Goal: Task Accomplishment & Management: Manage account settings

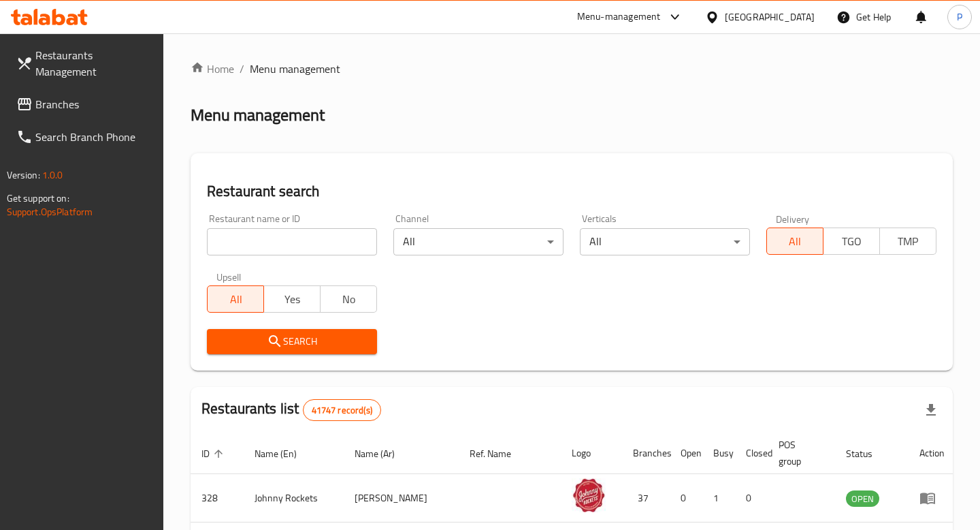
click at [346, 243] on input "search" at bounding box center [292, 241] width 170 height 27
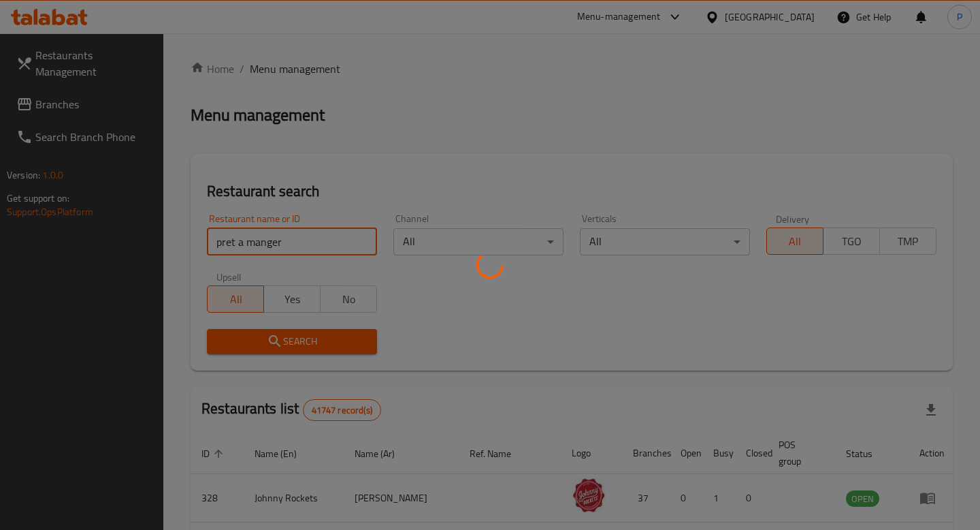
type input "pret a manger"
click button "Search" at bounding box center [292, 341] width 170 height 25
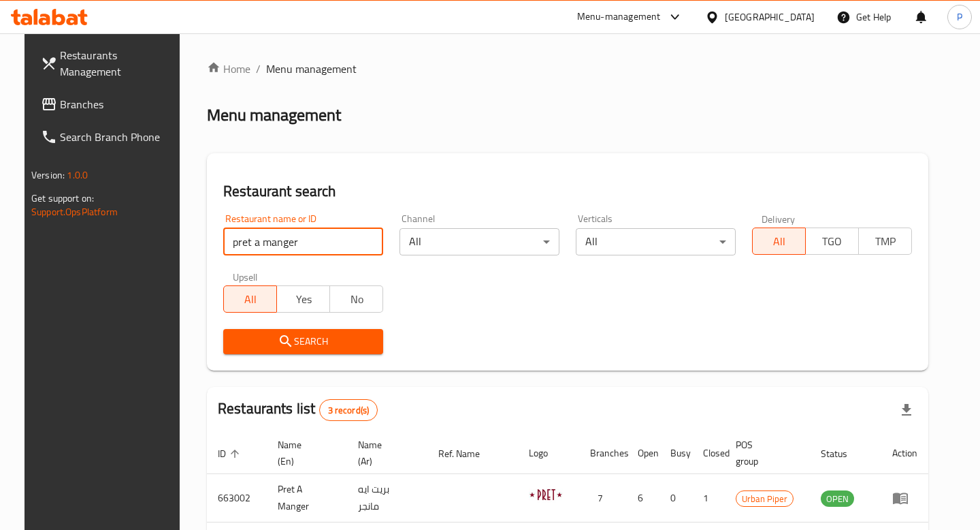
click button "Search" at bounding box center [303, 341] width 160 height 25
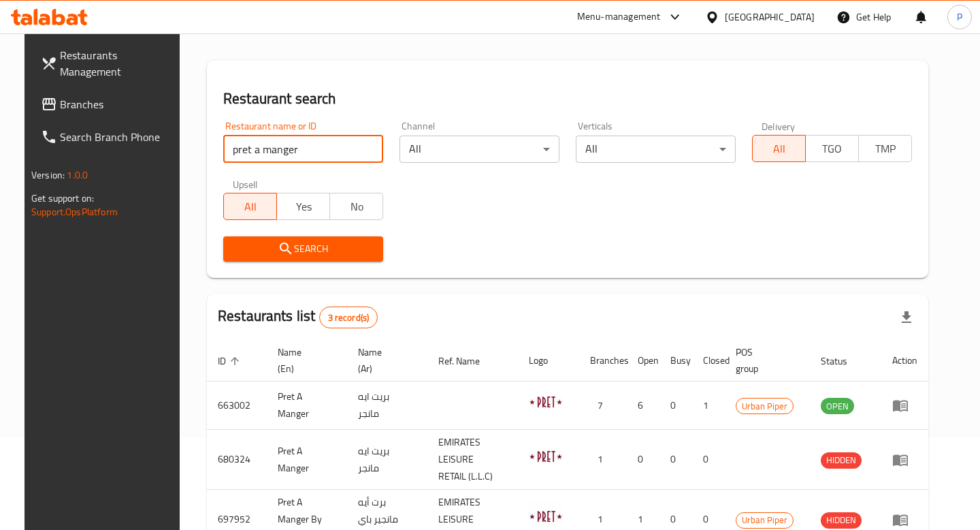
scroll to position [163, 0]
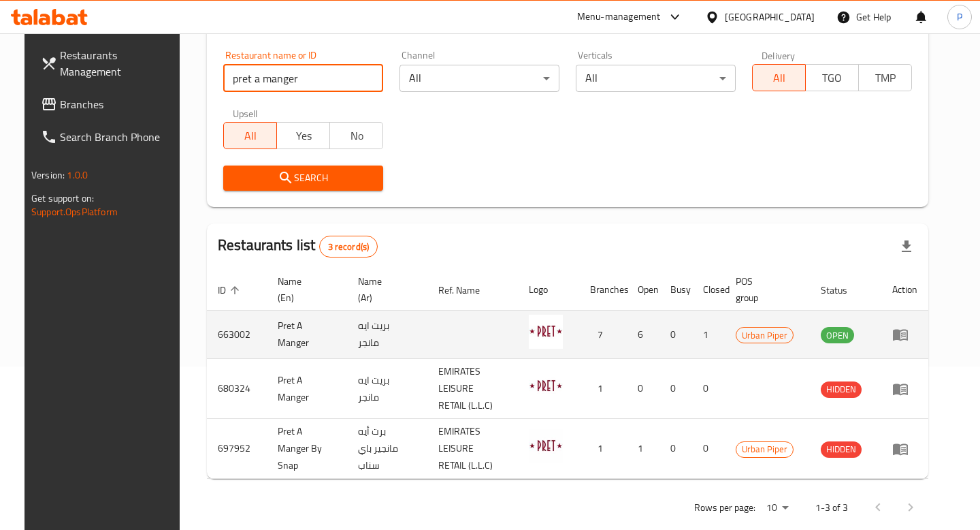
click at [916, 332] on td "enhanced table" at bounding box center [904, 334] width 47 height 48
click at [908, 334] on icon "enhanced table" at bounding box center [900, 335] width 15 height 12
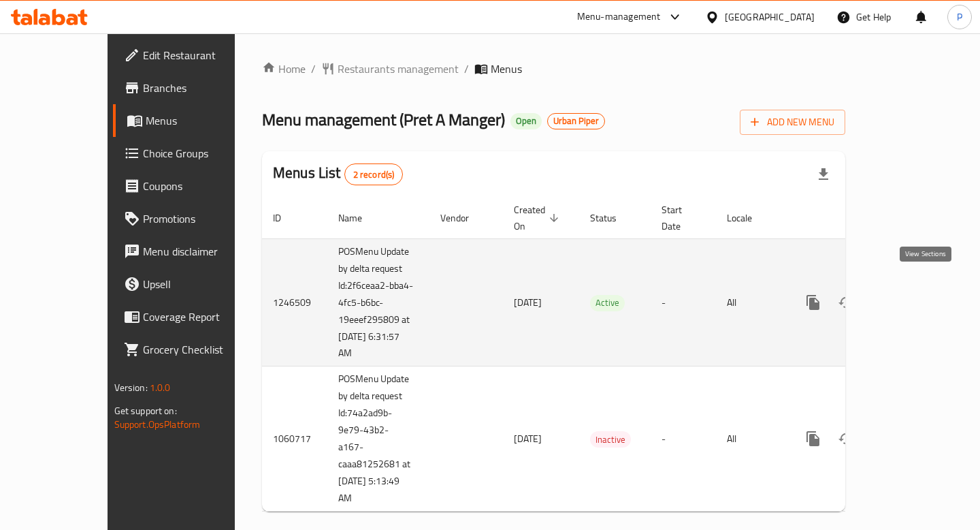
click at [920, 294] on icon "enhanced table" at bounding box center [911, 302] width 16 height 16
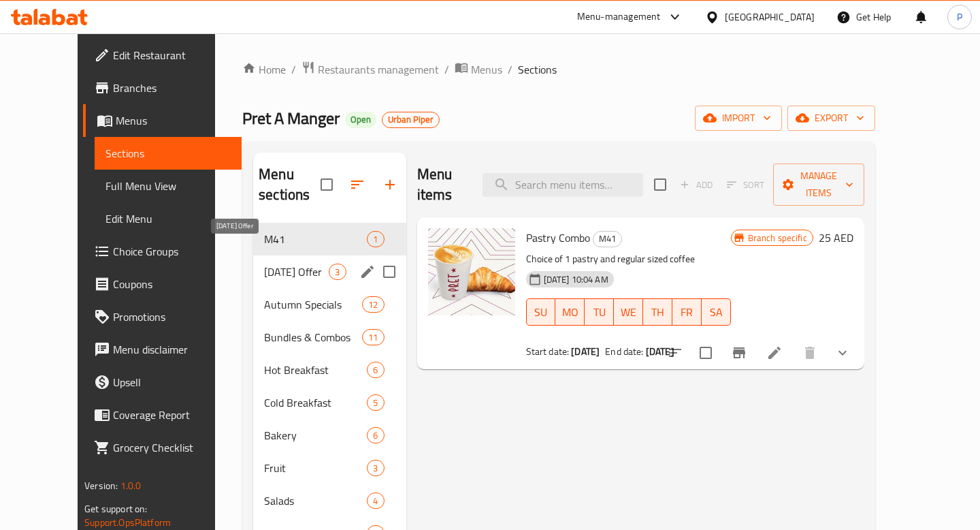
click at [295, 263] on span "[DATE] Offer" at bounding box center [296, 271] width 65 height 16
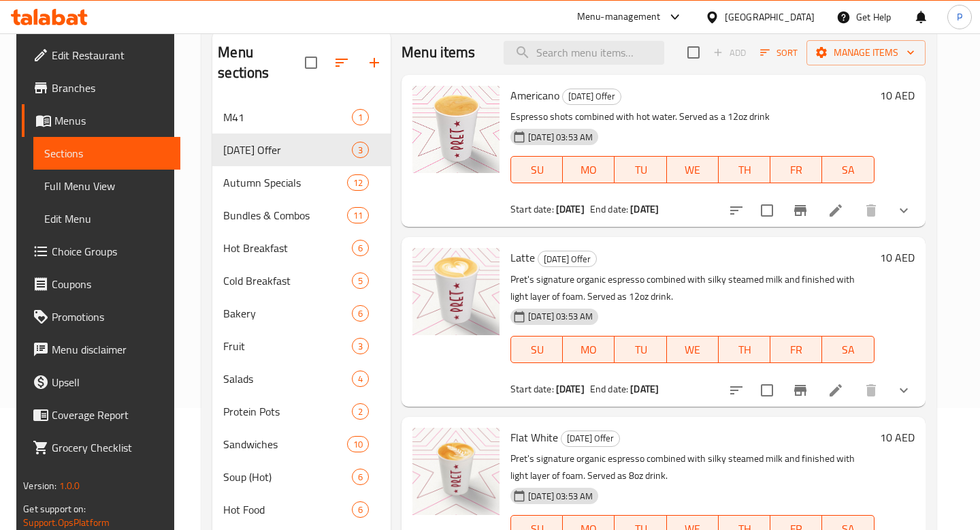
scroll to position [81, 0]
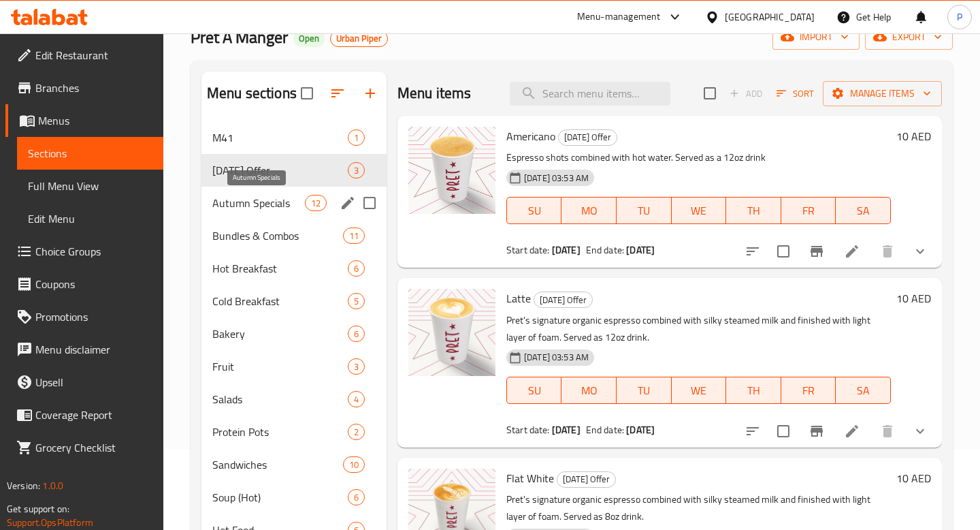
click at [273, 197] on span "Autumn Specials" at bounding box center [258, 203] width 93 height 16
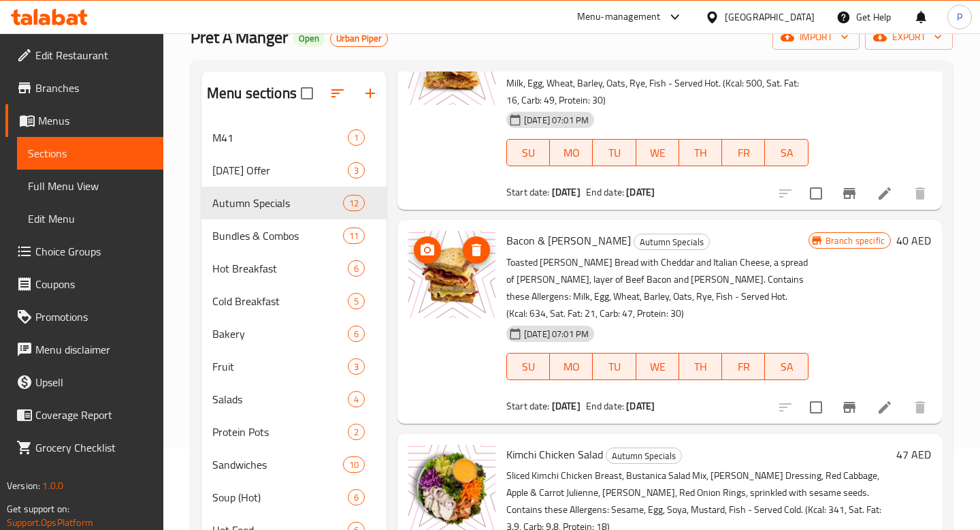
scroll to position [1487, 0]
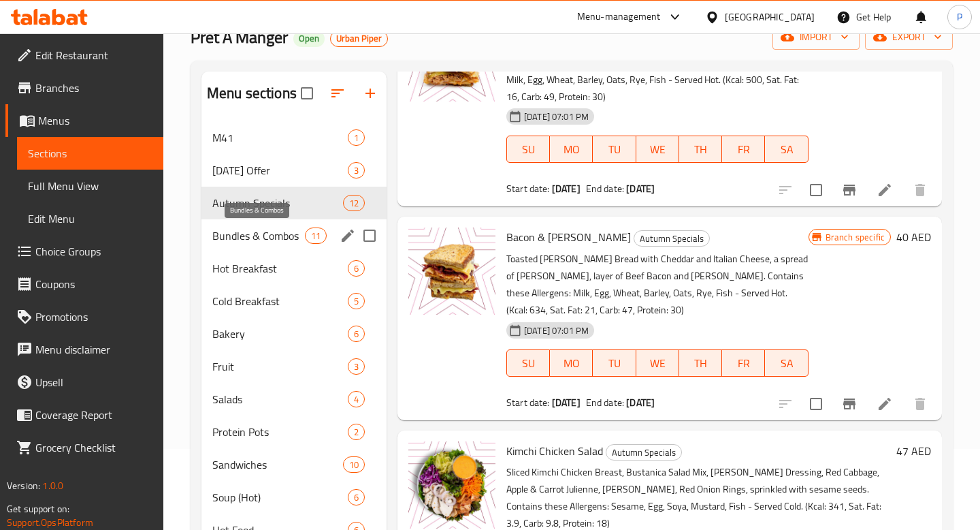
click at [257, 231] on span "Bundles & Combos" at bounding box center [258, 235] width 93 height 16
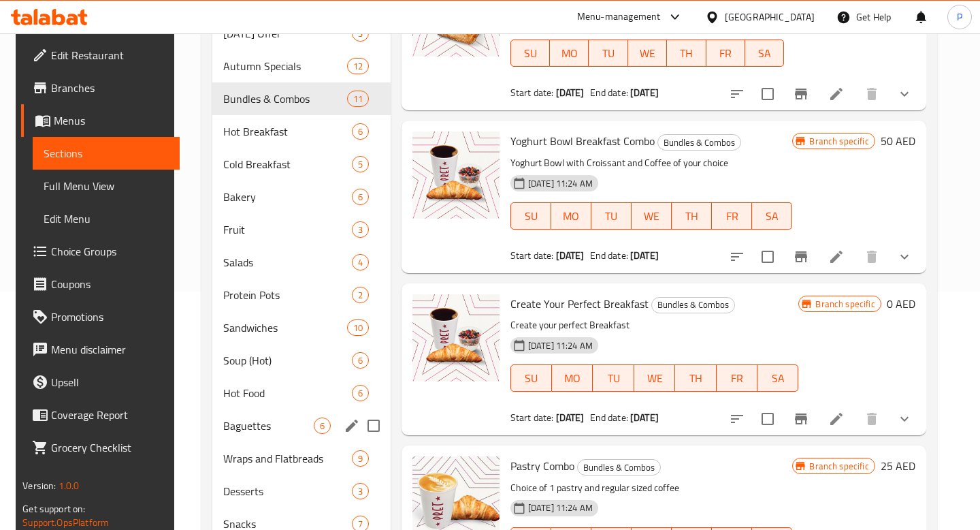
scroll to position [202, 0]
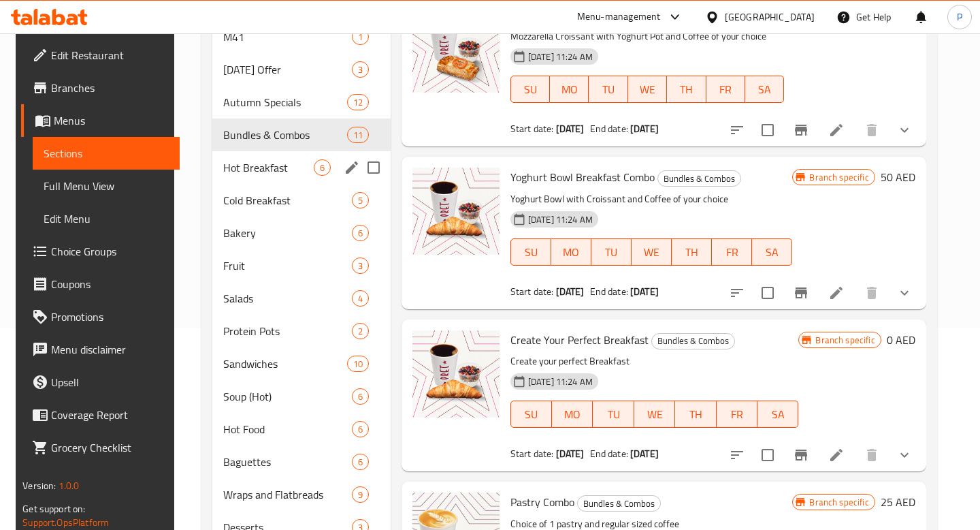
click at [263, 157] on div "Hot Breakfast 6" at bounding box center [301, 167] width 178 height 33
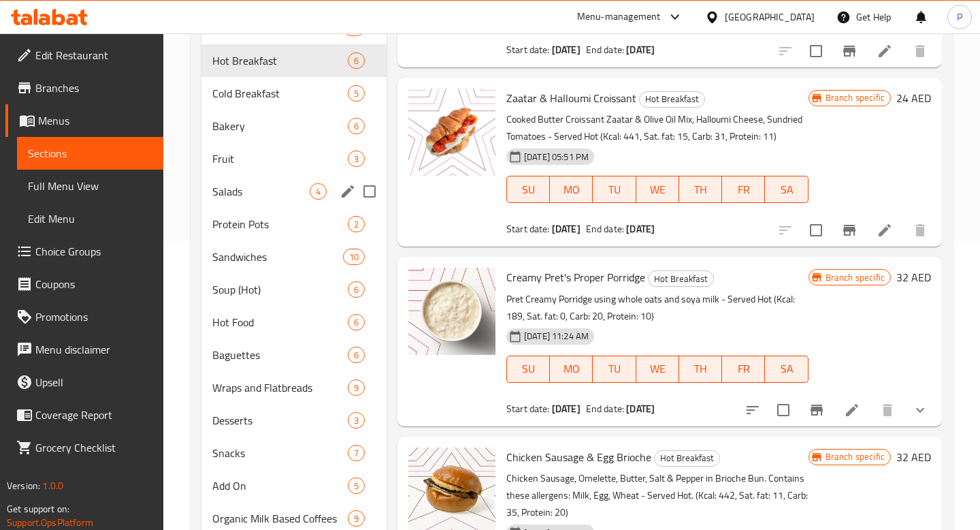
scroll to position [288, 0]
click at [253, 213] on div "Protein Pots 2" at bounding box center [293, 224] width 185 height 33
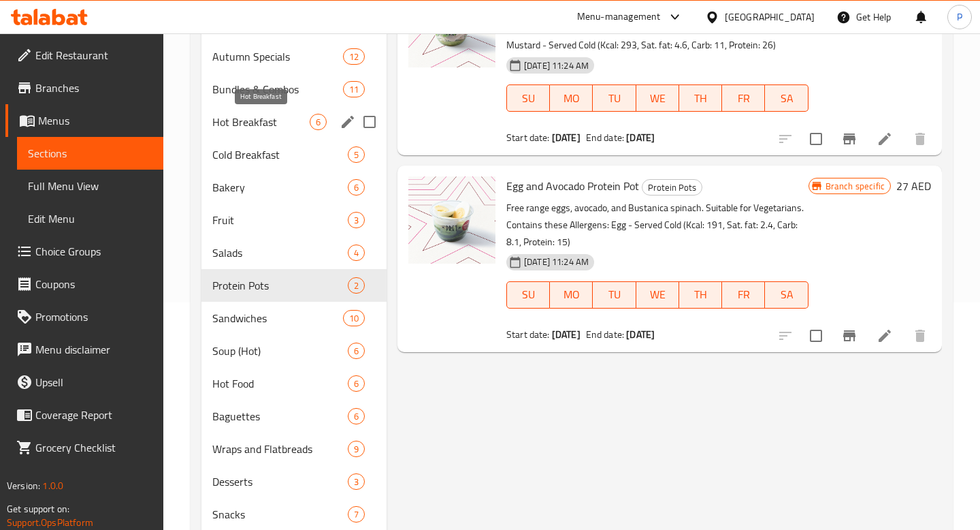
scroll to position [226, 0]
click at [276, 178] on div "Bakery 6" at bounding box center [293, 188] width 185 height 33
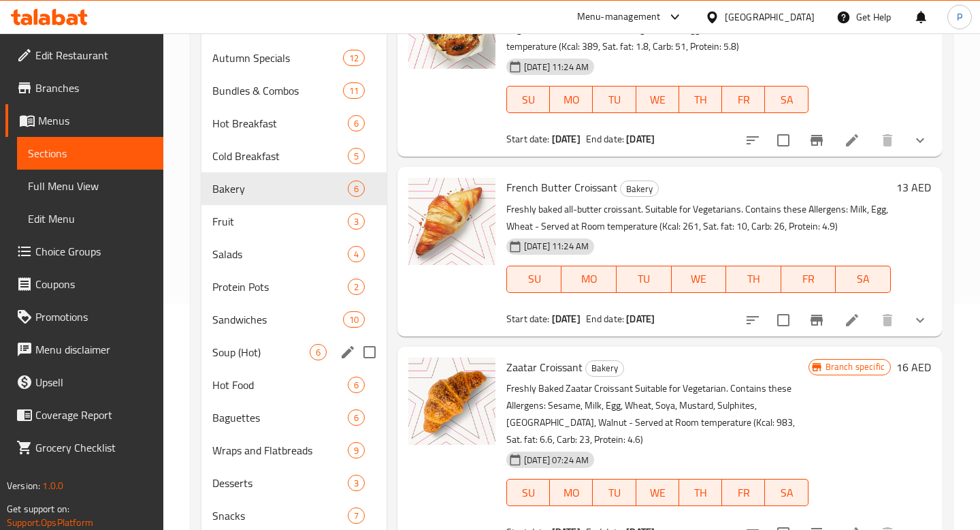
click at [244, 342] on div "Soup (Hot) 6" at bounding box center [293, 352] width 185 height 33
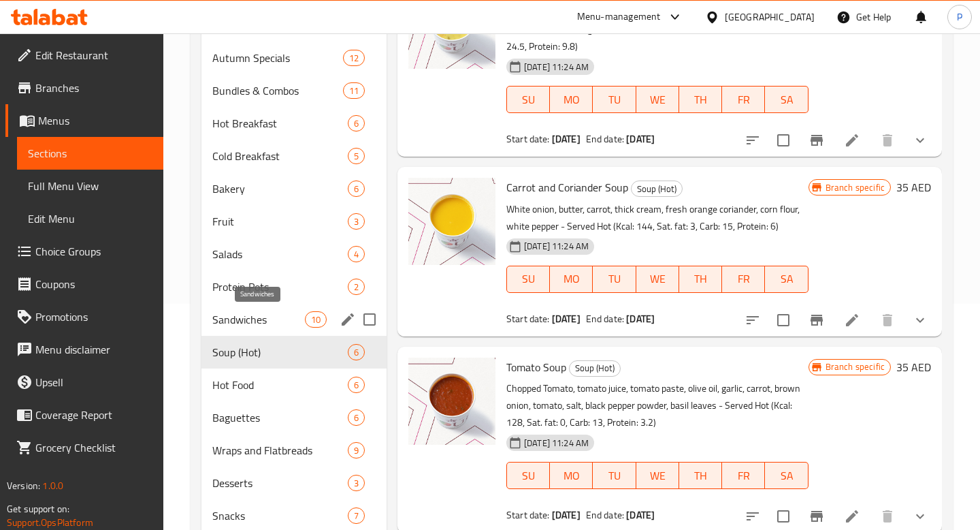
click at [260, 317] on span "Sandwiches" at bounding box center [258, 319] width 93 height 16
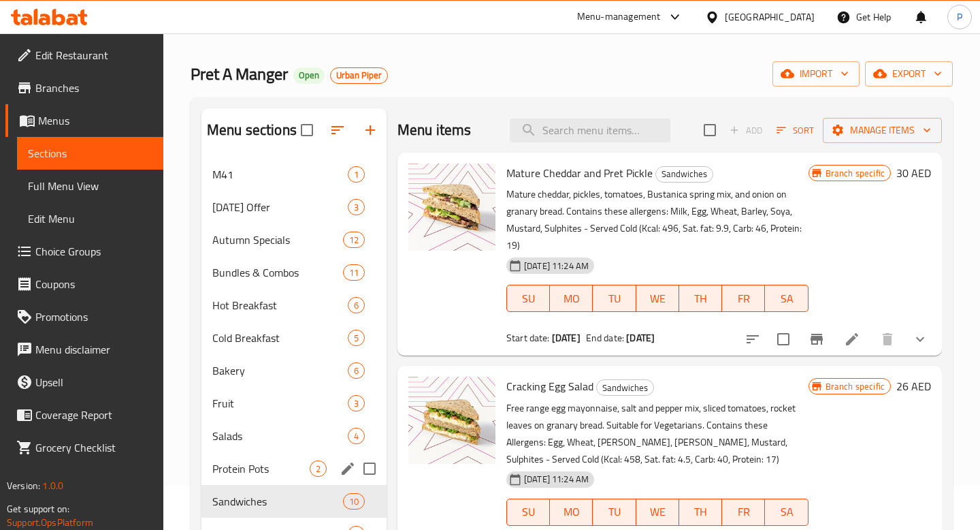
scroll to position [43, 0]
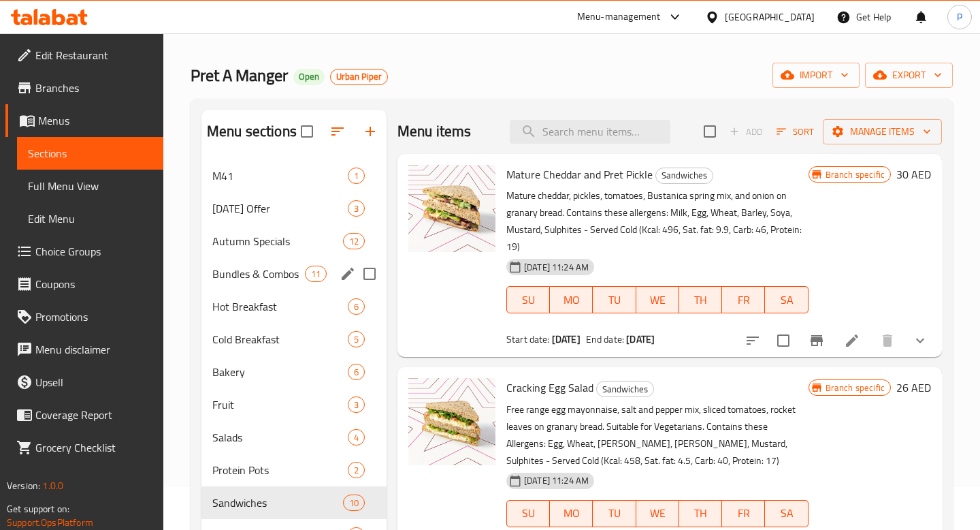
click at [299, 285] on div "Bundles & Combos 11" at bounding box center [293, 273] width 185 height 33
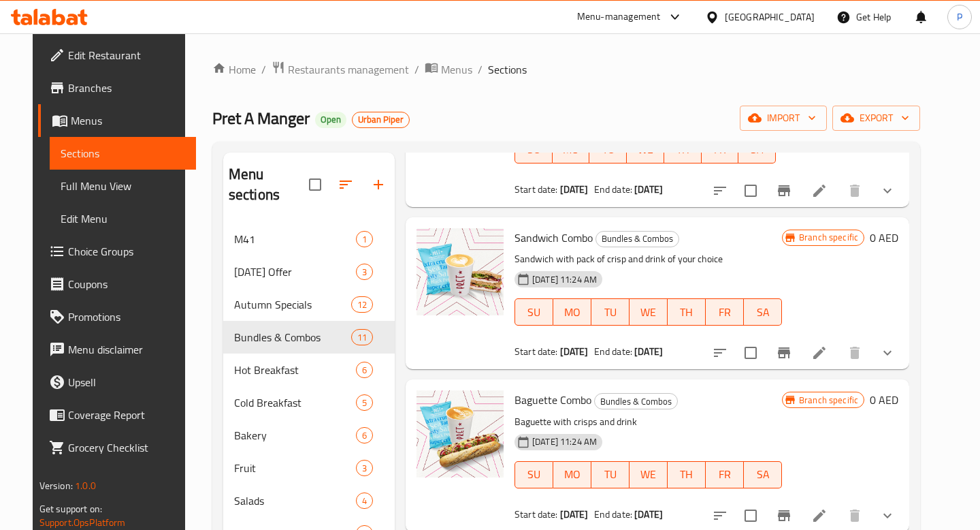
scroll to position [675, 0]
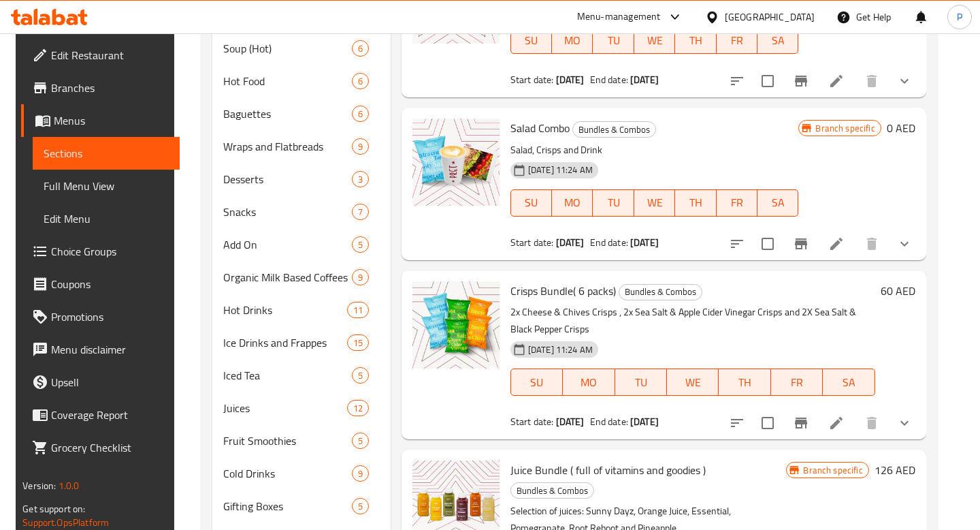
scroll to position [598, 0]
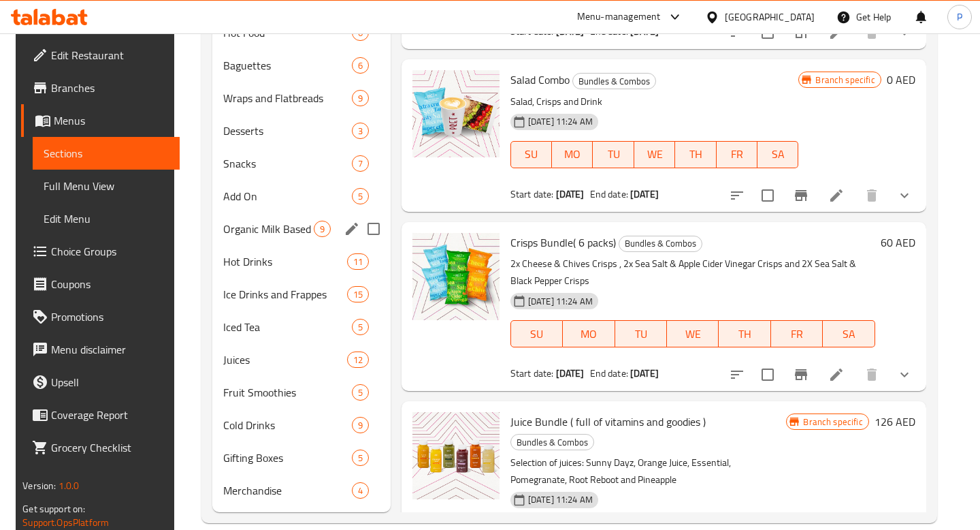
click at [281, 212] on div "Organic Milk Based Coffees 9" at bounding box center [301, 228] width 178 height 33
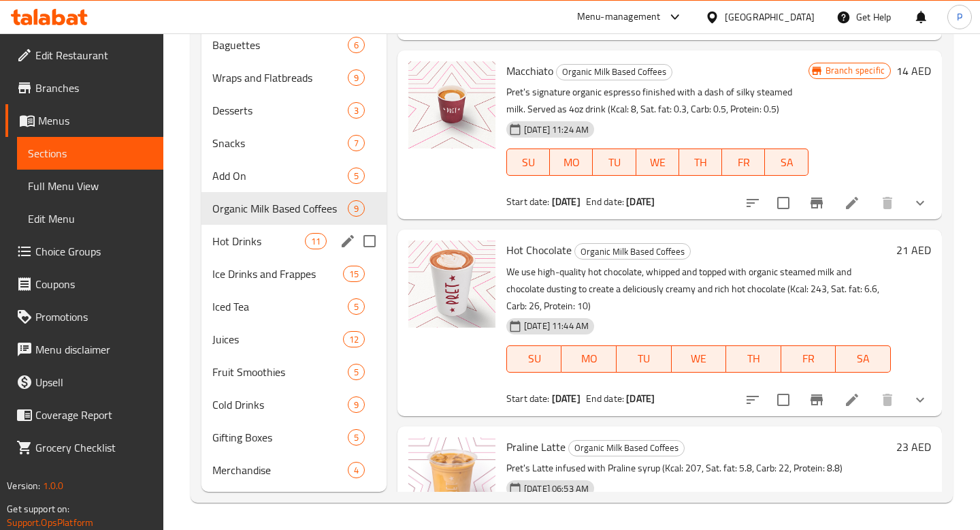
click at [278, 255] on div "Hot Drinks 11" at bounding box center [293, 241] width 185 height 33
